Goal: Download file/media

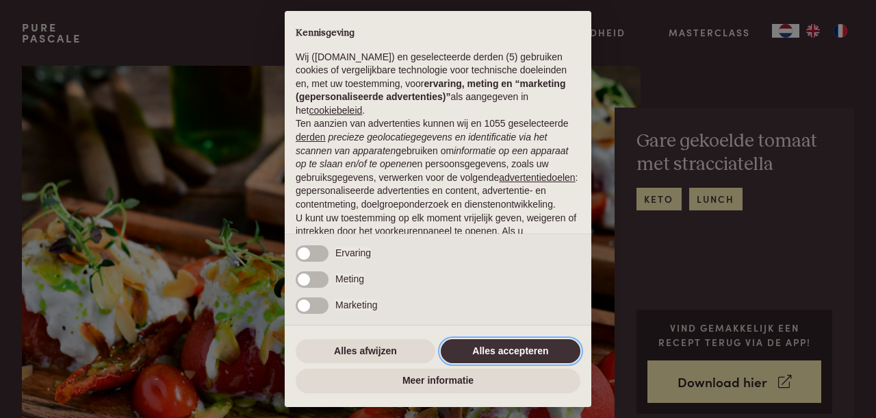
click at [480, 349] on button "Alles accepteren" at bounding box center [511, 351] width 140 height 25
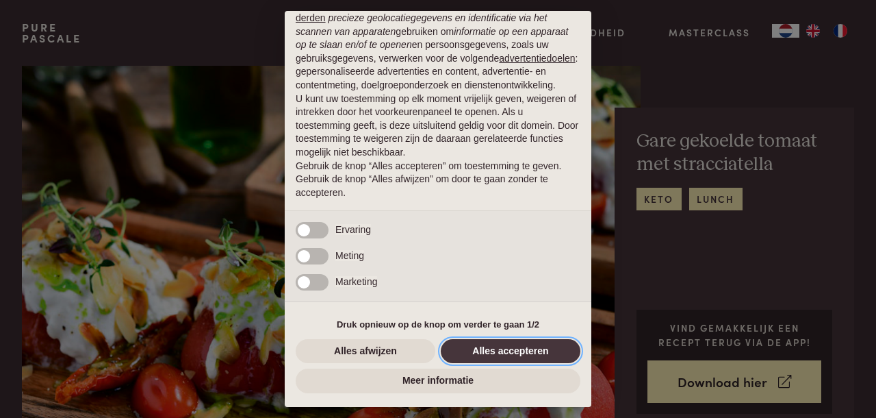
click at [488, 351] on button "Alles accepteren" at bounding box center [511, 351] width 140 height 25
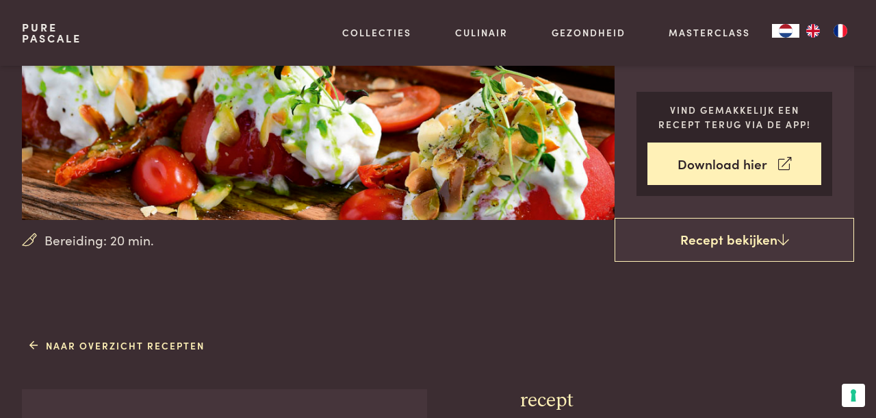
scroll to position [217, 0]
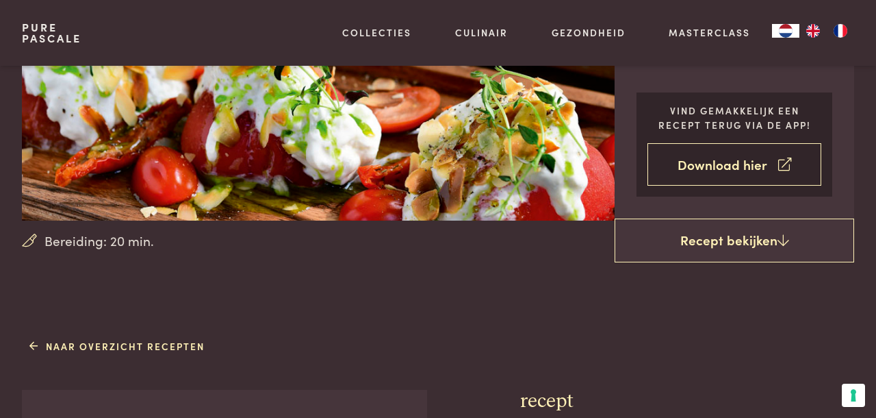
click at [733, 164] on link "Download hier" at bounding box center [735, 164] width 175 height 43
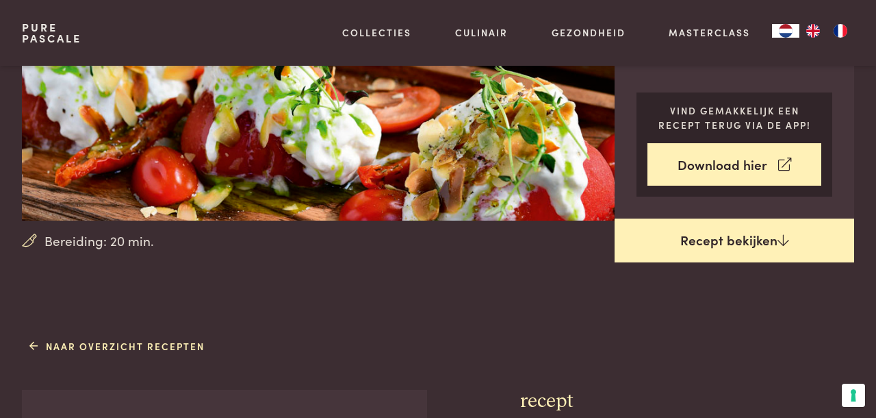
click at [711, 243] on link "Recept bekijken" at bounding box center [735, 240] width 240 height 44
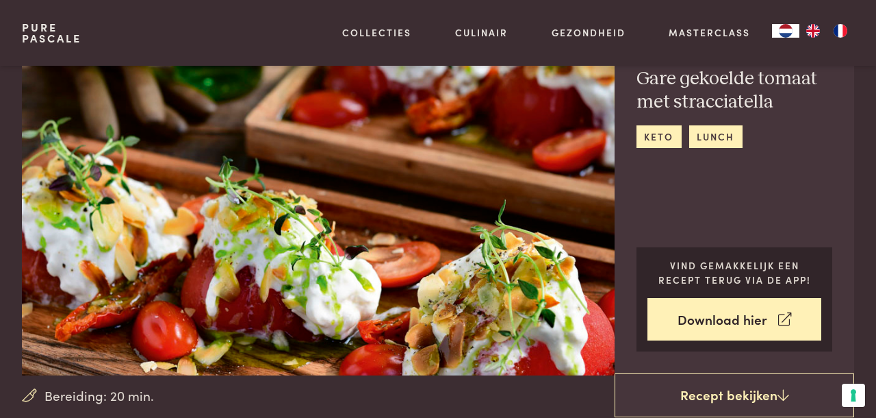
scroll to position [48, 0]
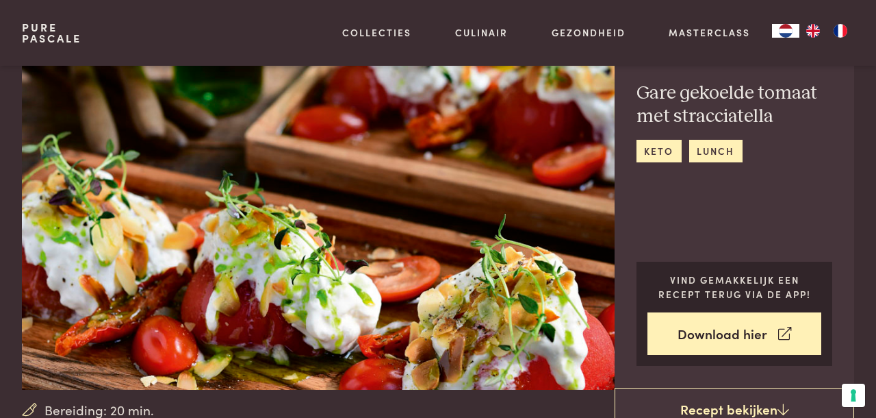
scroll to position [551, 0]
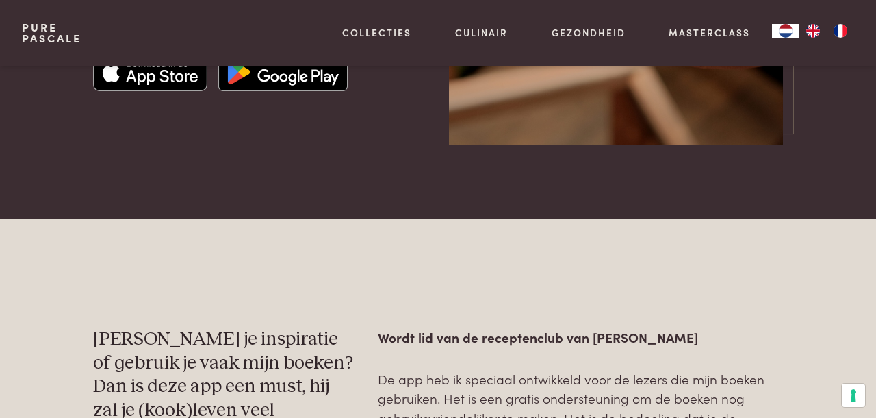
scroll to position [535, 0]
